Goal: Transaction & Acquisition: Book appointment/travel/reservation

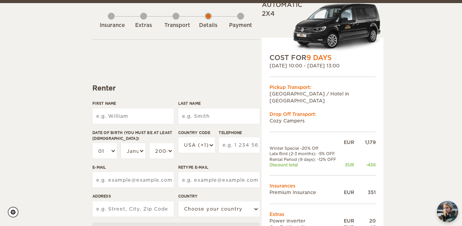
scroll to position [39, 0]
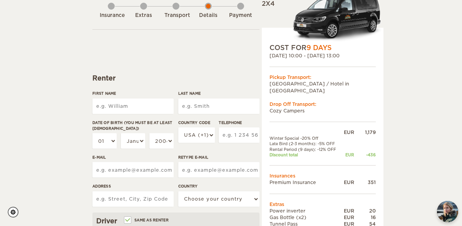
click at [308, 55] on div "[DATE] 10:00 - [DATE] 13:00" at bounding box center [323, 55] width 106 height 7
click at [325, 54] on div "[DATE] 10:00 - [DATE] 13:00" at bounding box center [323, 55] width 106 height 7
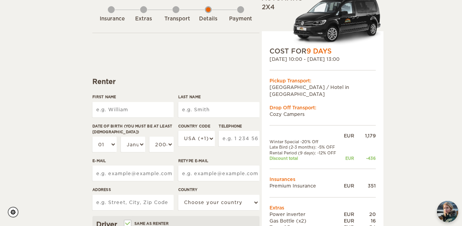
scroll to position [0, 0]
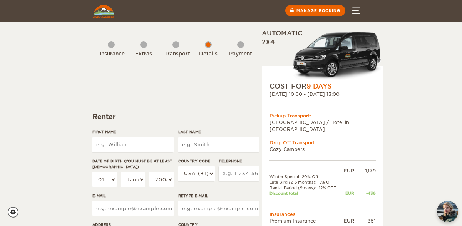
click at [106, 14] on img at bounding box center [103, 11] width 21 height 13
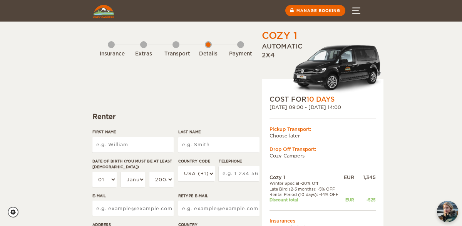
click at [144, 45] on div "Extras" at bounding box center [143, 52] width 7 height 31
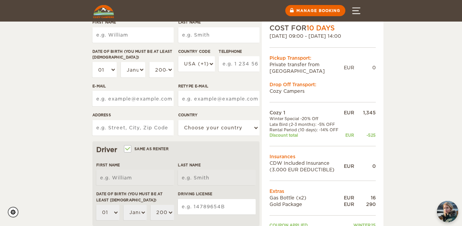
scroll to position [23, 0]
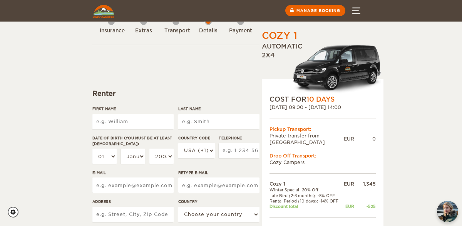
click at [149, 120] on input "First Name" at bounding box center [132, 121] width 81 height 15
type input "Meagan"
type input "Emlaw"
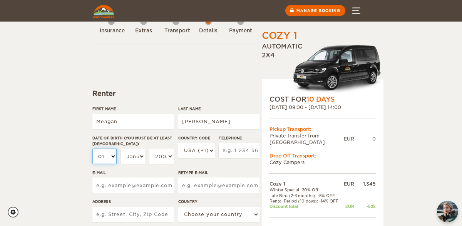
click at [109, 153] on select "01 02 03 04 05 06 07 08 09 10 11 12 13 14 15 16 17 18 19 20 21 22 23 24 25 26 2…" at bounding box center [104, 156] width 24 height 15
select select "10"
click at [110, 158] on select "01 02 03 04 05 06 07 08 09 10 11 12 13 14 15 16 17 18 19 20 21 22 23 24 25 26 2…" at bounding box center [104, 156] width 24 height 15
select select "30"
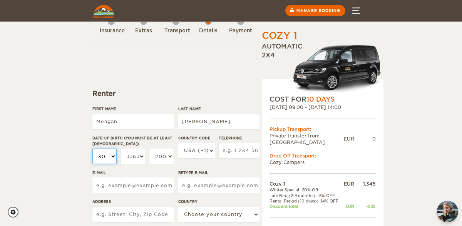
select select "30"
click at [141, 159] on select "January February March April May June July August September October November De…" at bounding box center [133, 156] width 24 height 15
select select "10"
click at [171, 156] on select "2004 2003 2002 2001 2000 1999 1998 1997 1996 1995 1994 1993 1992 1991 1990 1989…" at bounding box center [161, 156] width 24 height 15
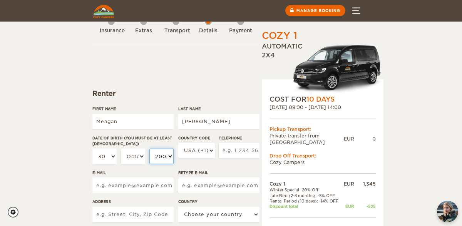
select select "1985"
click at [239, 149] on input "Telephone" at bounding box center [239, 150] width 41 height 15
type input "3152504647"
click at [143, 180] on input "E-mail" at bounding box center [132, 185] width 81 height 15
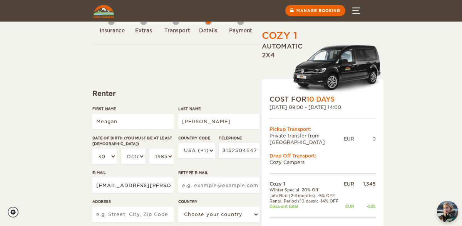
type input "meagan.emlaw@gmail.com"
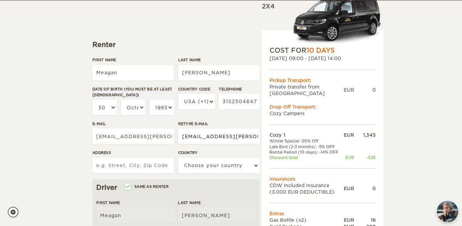
scroll to position [72, 0]
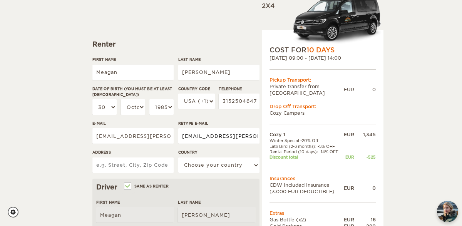
type input "meagan.emlaw@gmail.com"
click at [108, 166] on input "Address" at bounding box center [132, 165] width 81 height 15
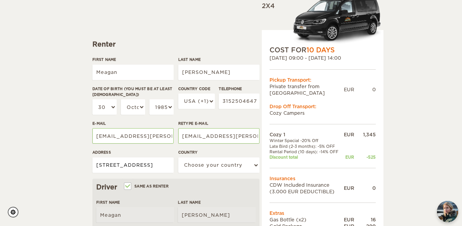
click at [166, 168] on input "1696 Lake Ozonia Rd" at bounding box center [132, 165] width 81 height 15
type input "1696 Lake Ozonia Road"
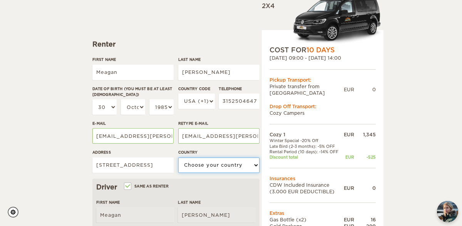
click at [236, 166] on select "Choose your country United States United Kingdom Germany Afghanistan Albania Al…" at bounding box center [218, 165] width 81 height 15
select select "222"
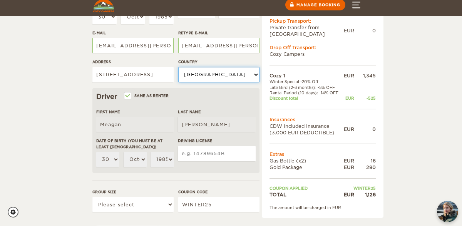
scroll to position [179, 0]
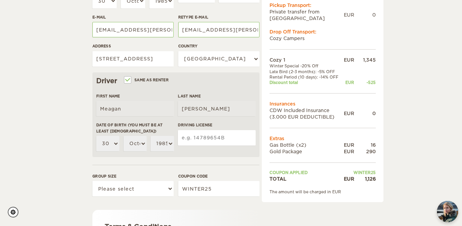
click at [200, 139] on input "Driving License" at bounding box center [217, 137] width 78 height 15
type input "569928387"
click at [167, 189] on select "Please select 1 2" at bounding box center [132, 188] width 81 height 15
select select "1"
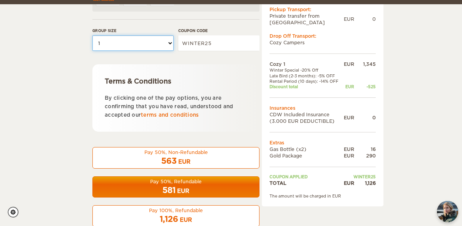
scroll to position [344, 0]
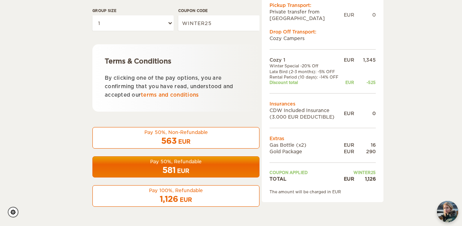
click at [169, 168] on span "581" at bounding box center [169, 170] width 13 height 9
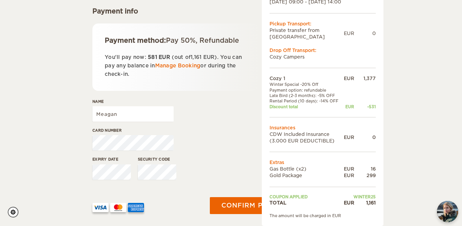
scroll to position [106, 0]
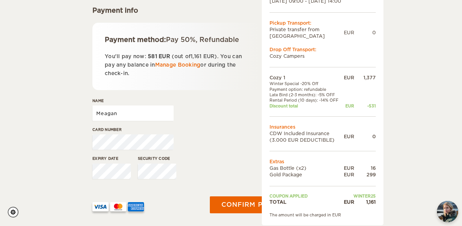
click at [144, 109] on input "Meagan" at bounding box center [132, 113] width 81 height 15
click at [142, 114] on input "Meagan" at bounding box center [132, 113] width 81 height 15
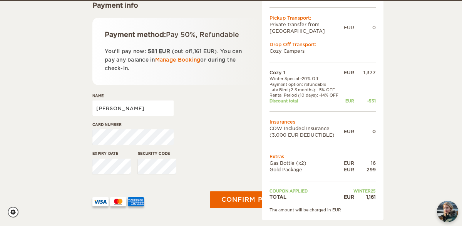
scroll to position [112, 0]
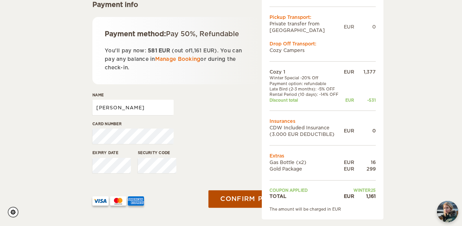
type input "Meagan R Emlaw"
click at [233, 198] on button "Confirm payment" at bounding box center [257, 198] width 97 height 17
